Goal: Ask a question

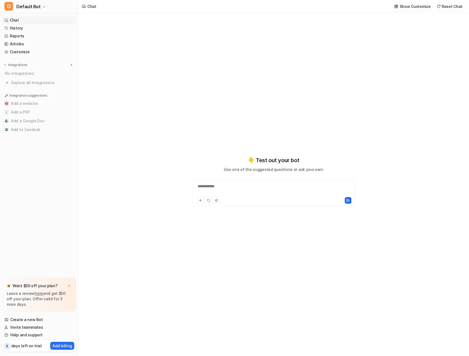
type textarea "**********"
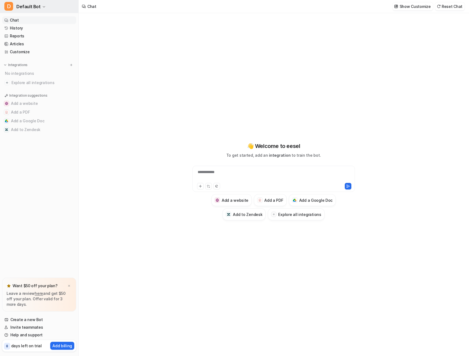
click at [44, 6] on button "D Default Bot" at bounding box center [39, 6] width 78 height 13
